Goal: Navigation & Orientation: Find specific page/section

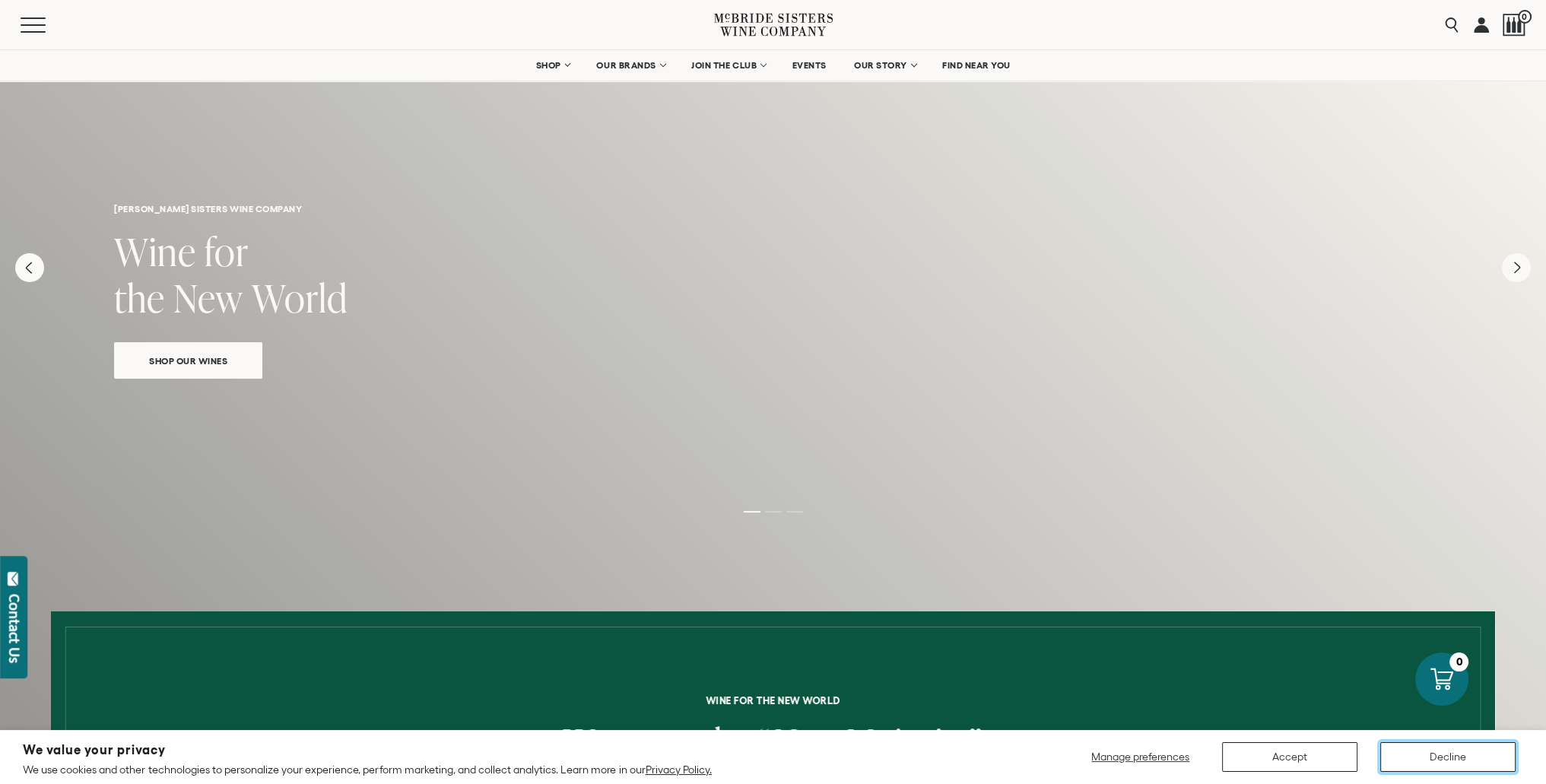
click at [1412, 750] on button "Decline" at bounding box center [1448, 757] width 136 height 30
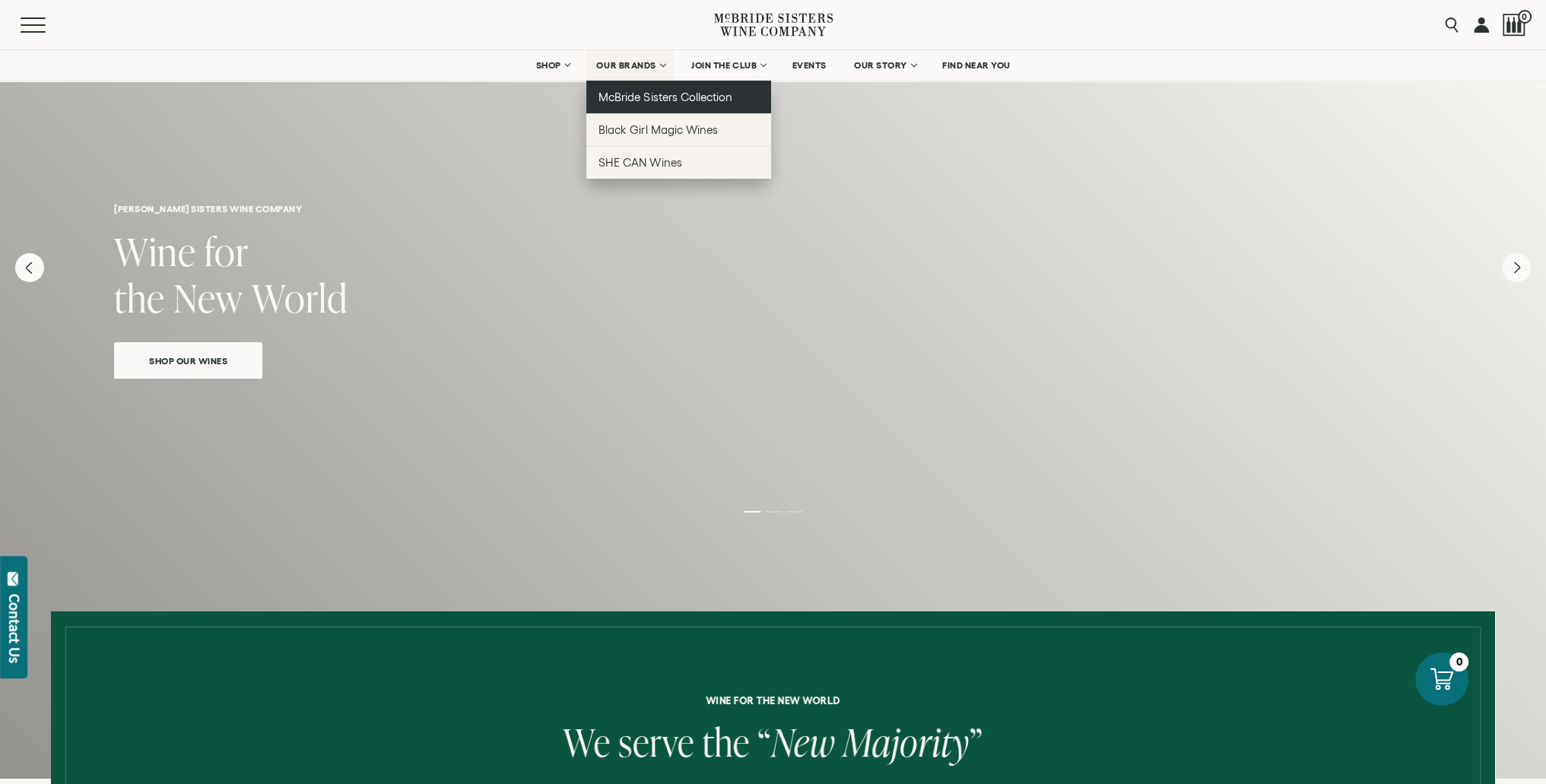
click at [650, 95] on span "McBride Sisters Collection" at bounding box center [665, 97] width 134 height 13
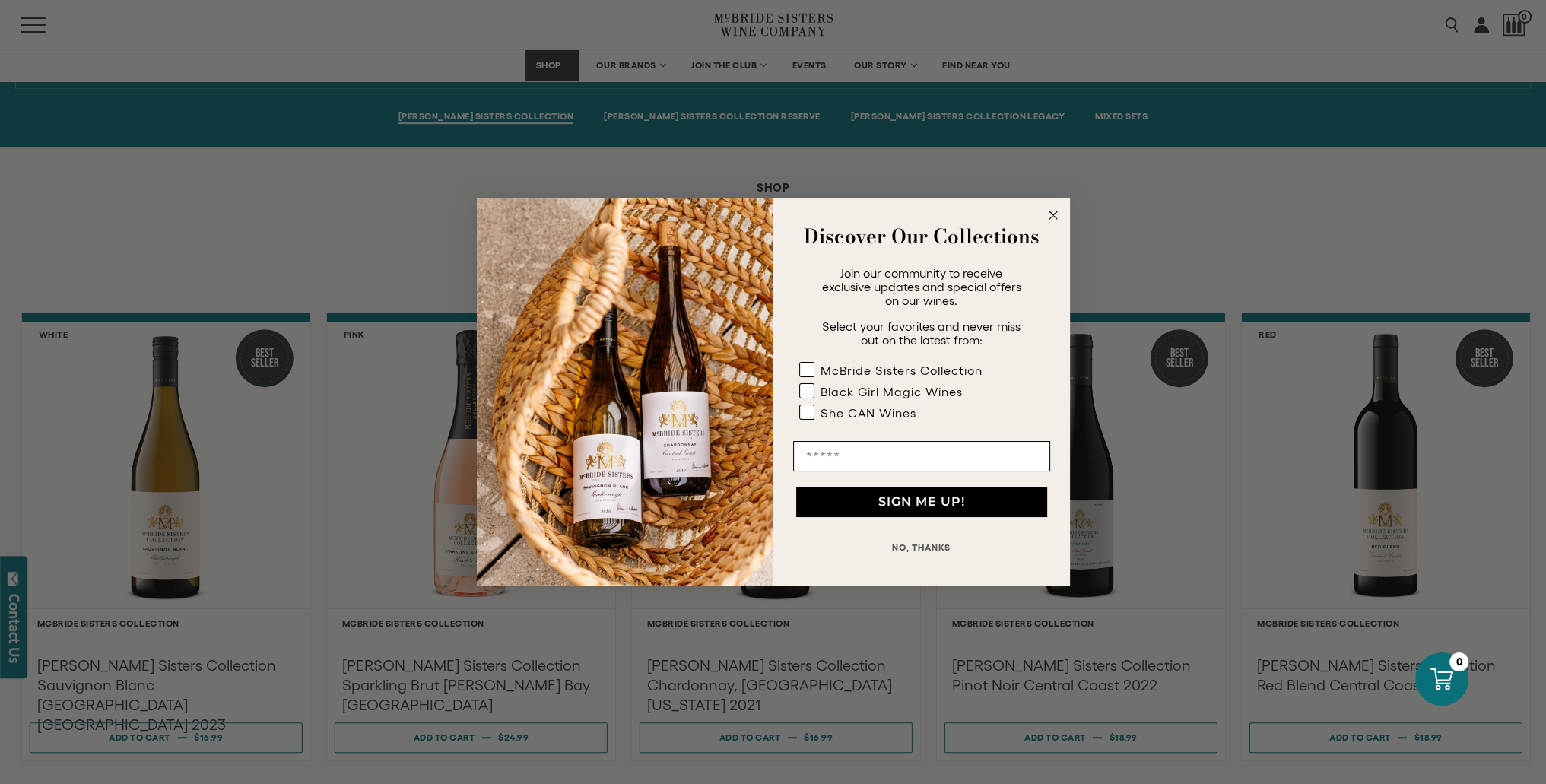
scroll to position [1293, 0]
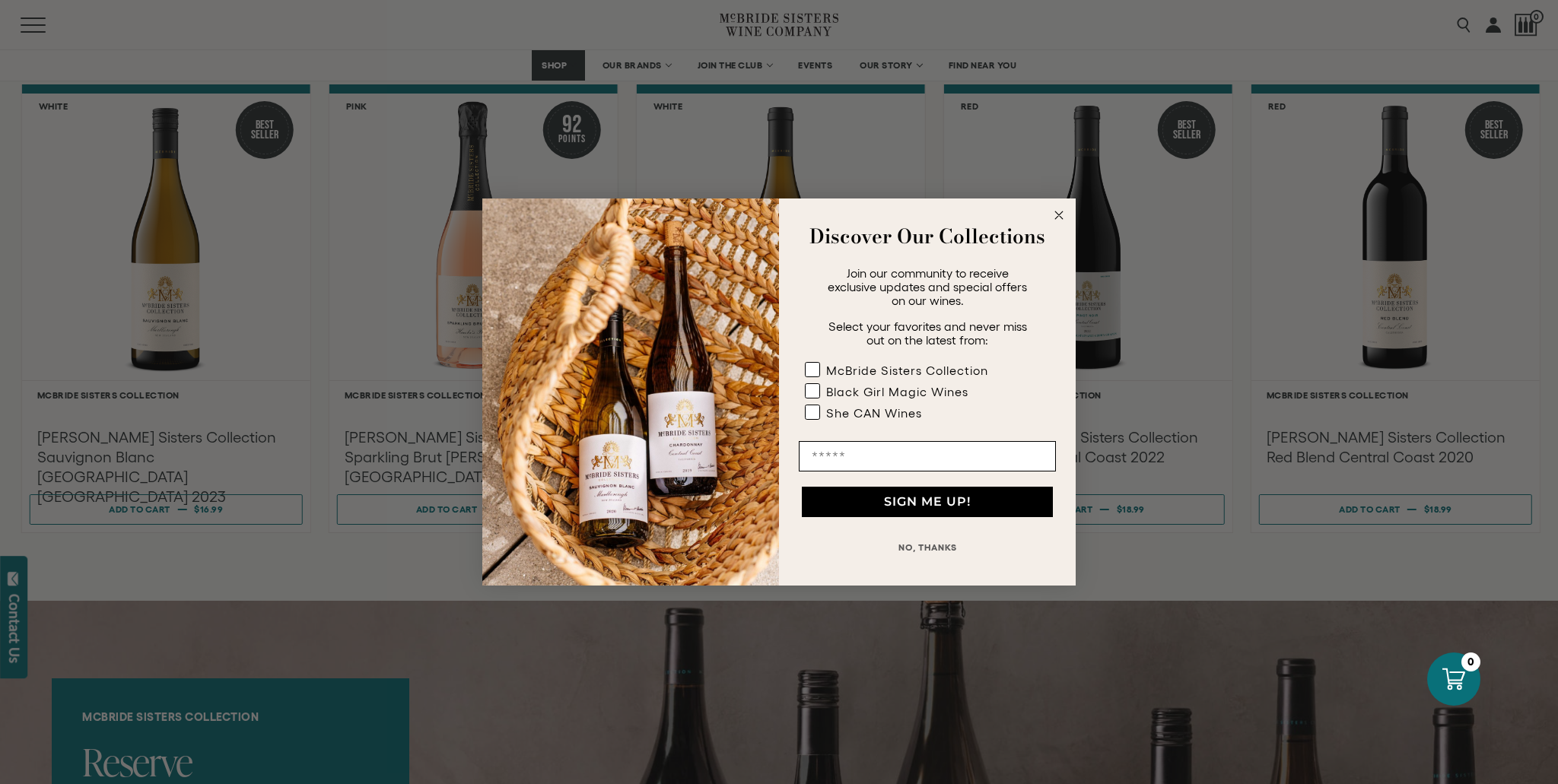
click at [1053, 214] on circle "Close dialog" at bounding box center [1059, 215] width 18 height 18
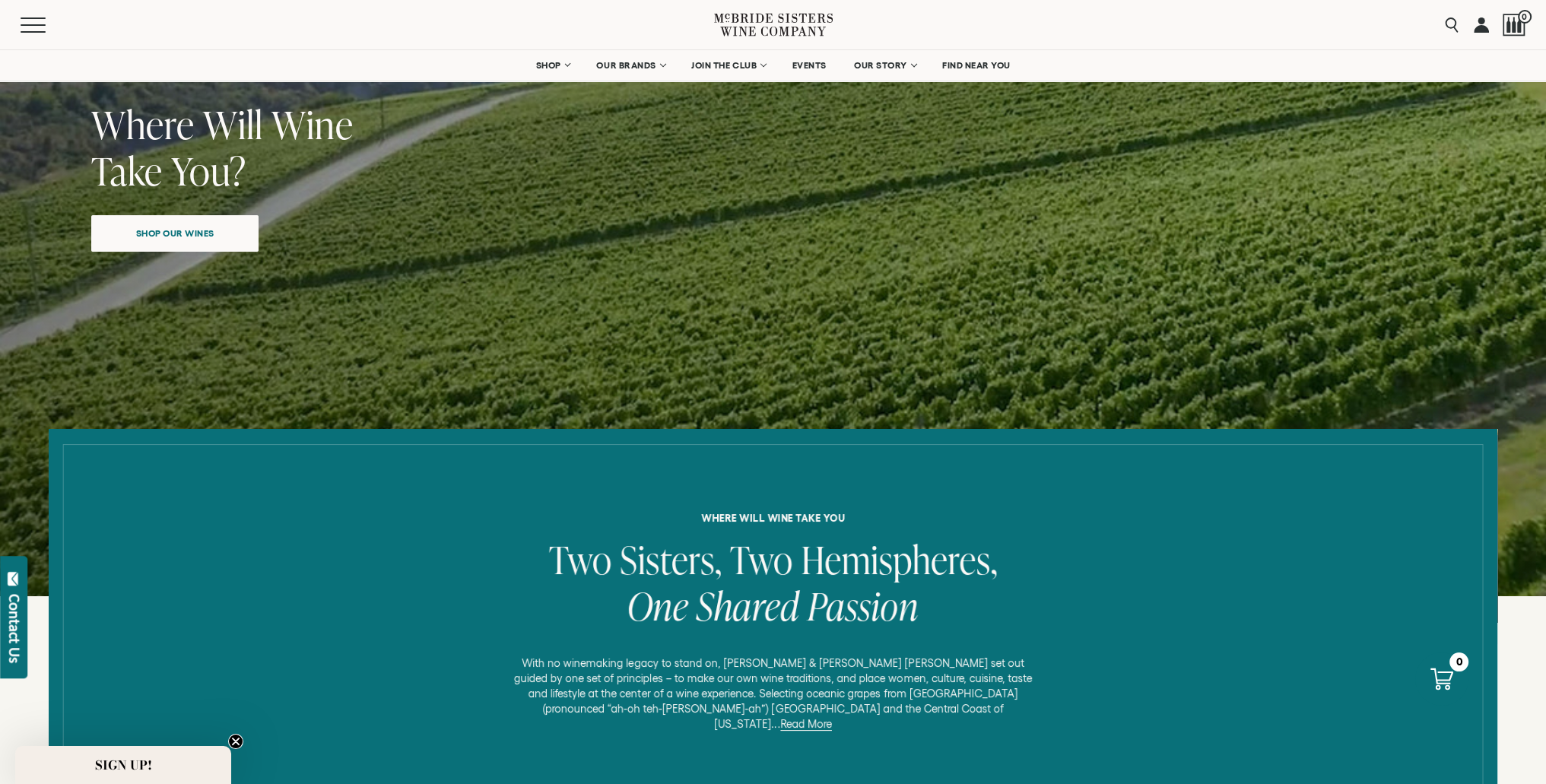
scroll to position [0, 0]
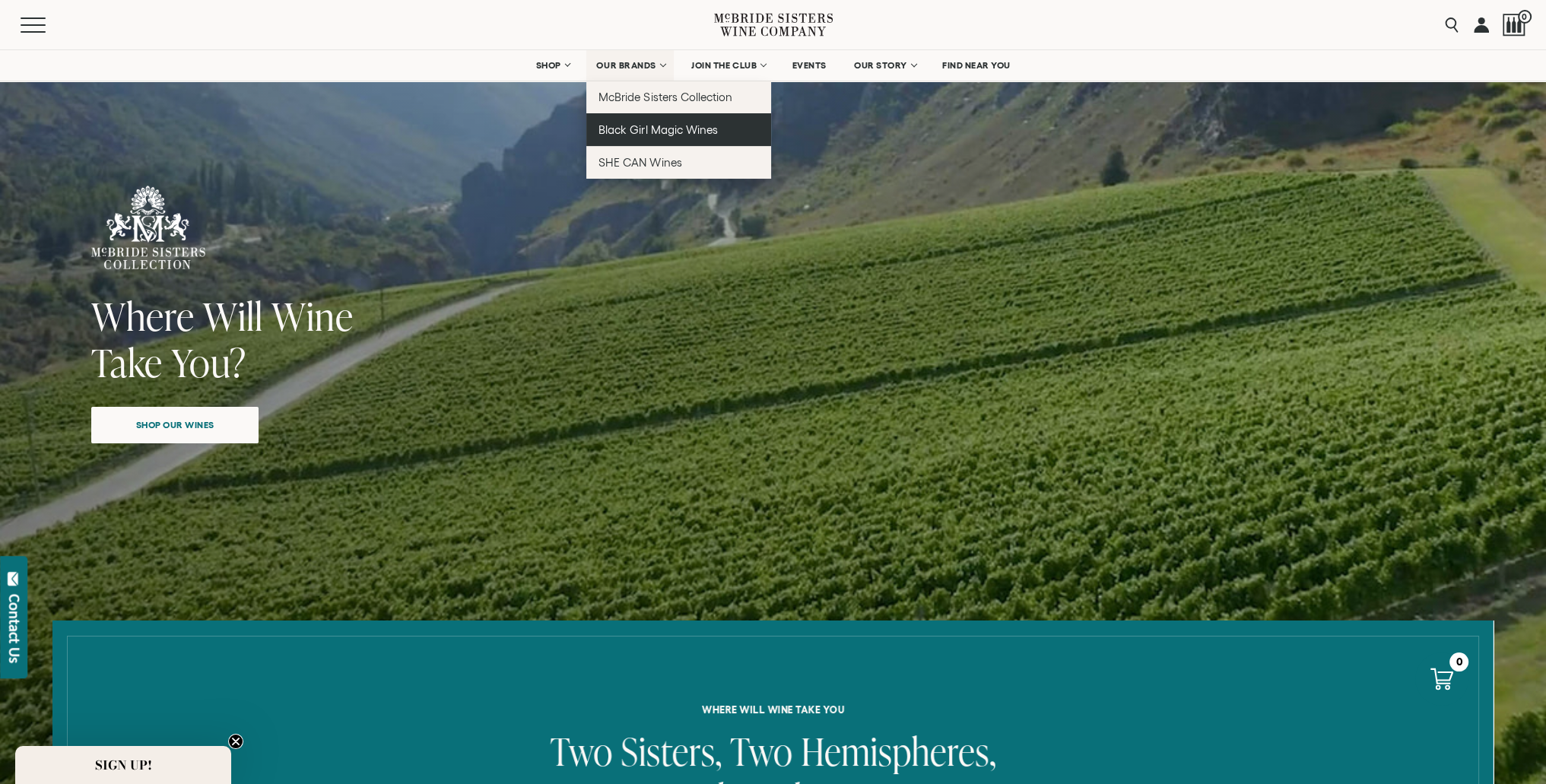
click at [662, 131] on span "Black Girl Magic Wines" at bounding box center [658, 130] width 119 height 13
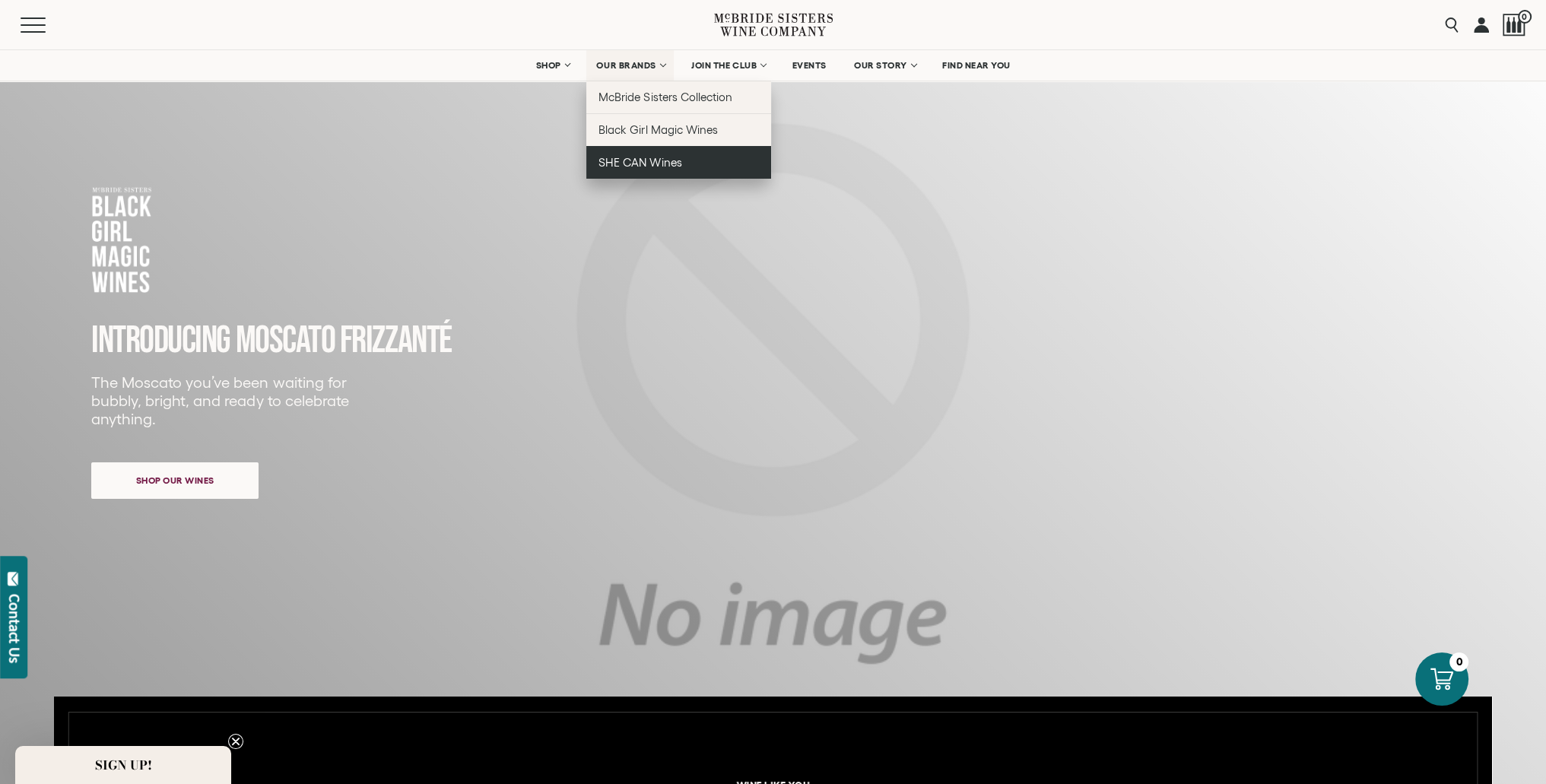
click at [641, 155] on span "SHE CAN Wines" at bounding box center [640, 162] width 82 height 13
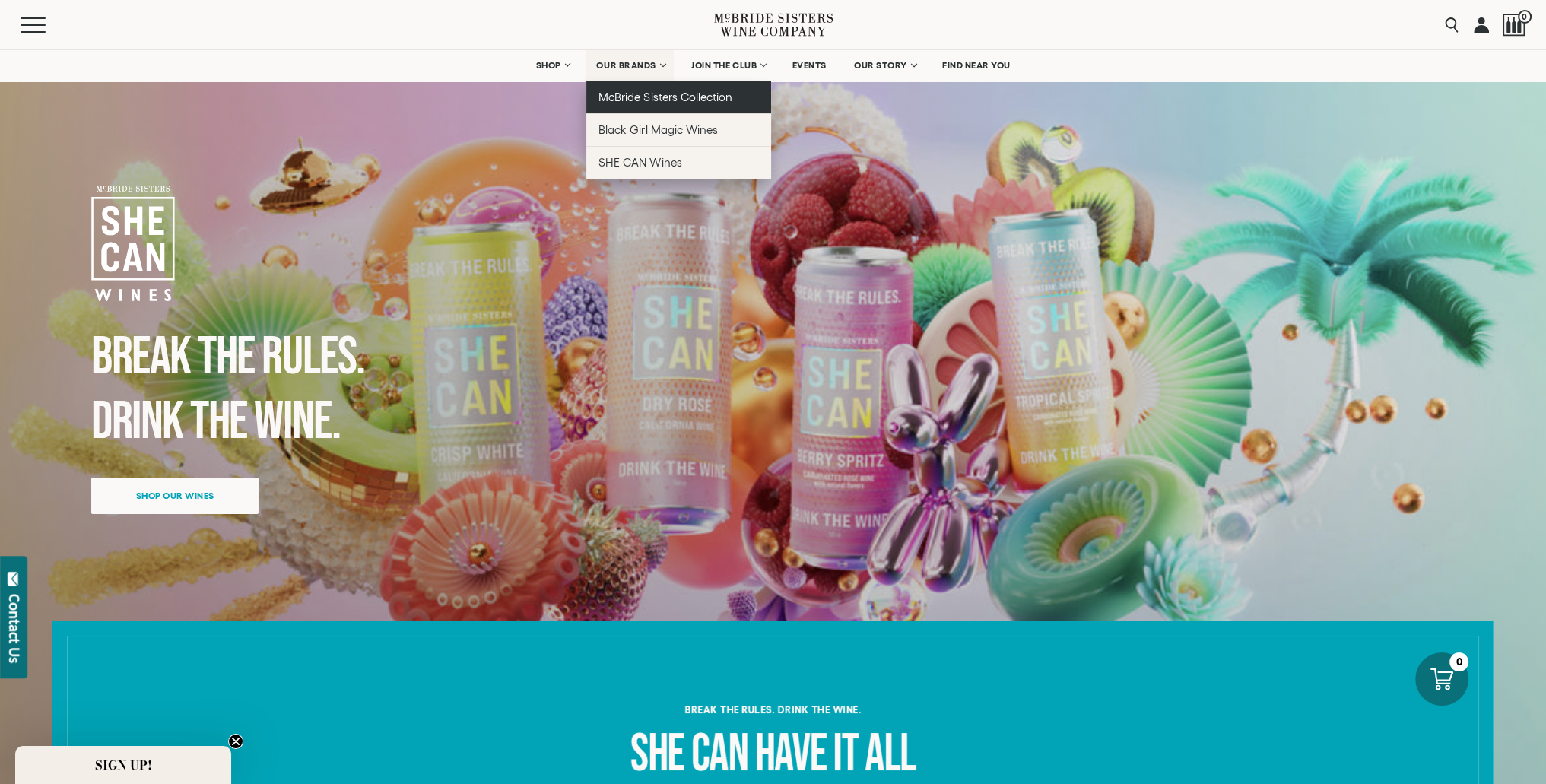
click at [632, 96] on span "McBride Sisters Collection" at bounding box center [665, 97] width 134 height 13
